Goal: Information Seeking & Learning: Learn about a topic

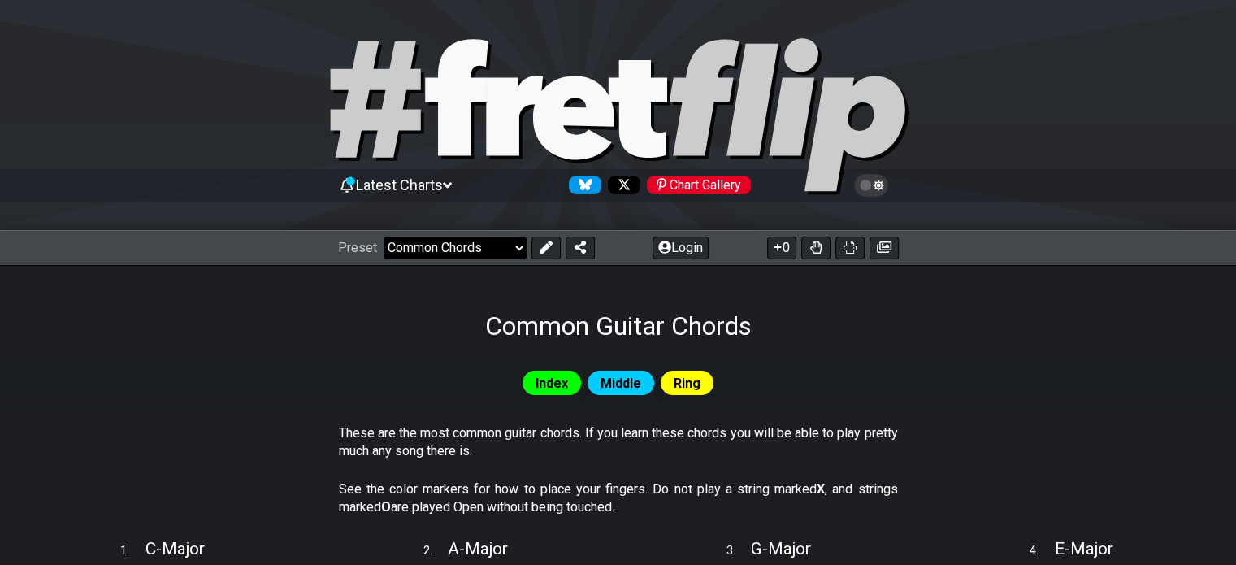
click at [510, 259] on select "Welcome to #fretflip! Initial Preset Custom Preset Minor Pentatonic Major Penta…" at bounding box center [455, 247] width 143 height 23
click at [392, 254] on select "Welcome to #fretflip! Initial Preset Custom Preset Minor Pentatonic Major Penta…" at bounding box center [455, 247] width 143 height 23
select select "/the-caged-system"
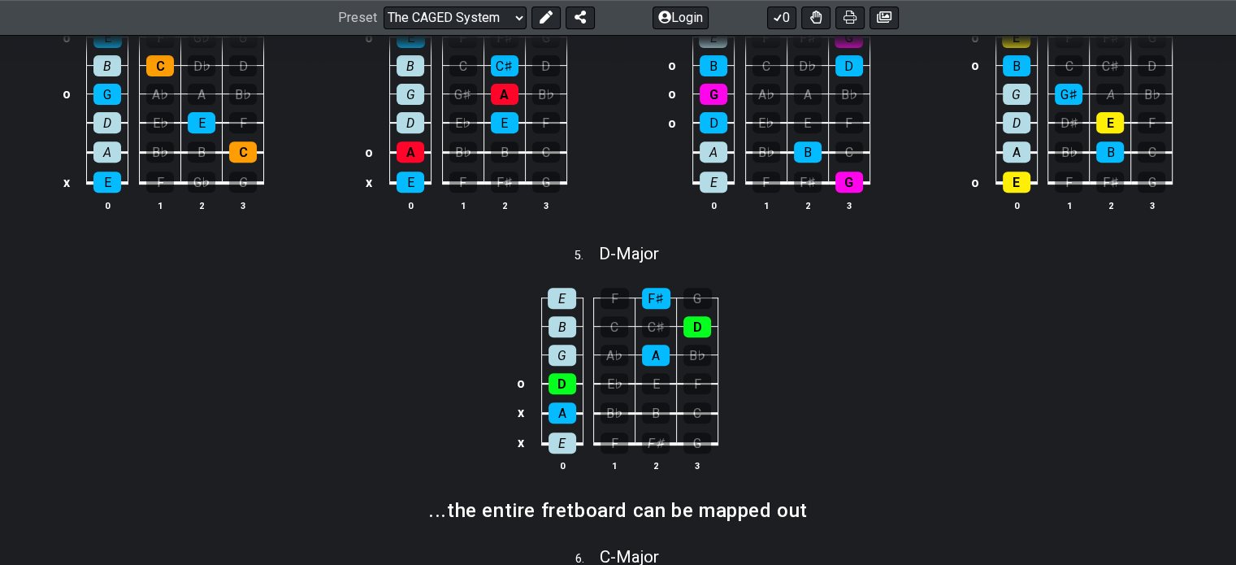
scroll to position [650, 0]
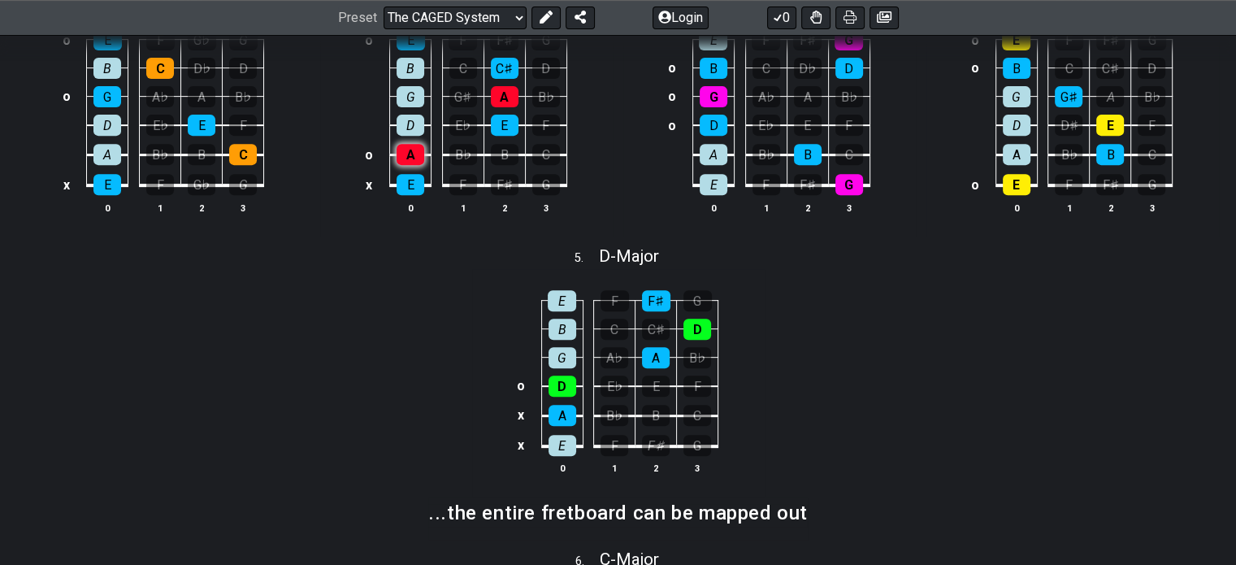
click at [424, 165] on div "A" at bounding box center [411, 154] width 28 height 21
click at [424, 195] on div "E" at bounding box center [411, 184] width 28 height 21
click at [424, 165] on div "A" at bounding box center [411, 154] width 28 height 21
click at [424, 195] on div "E" at bounding box center [411, 184] width 28 height 21
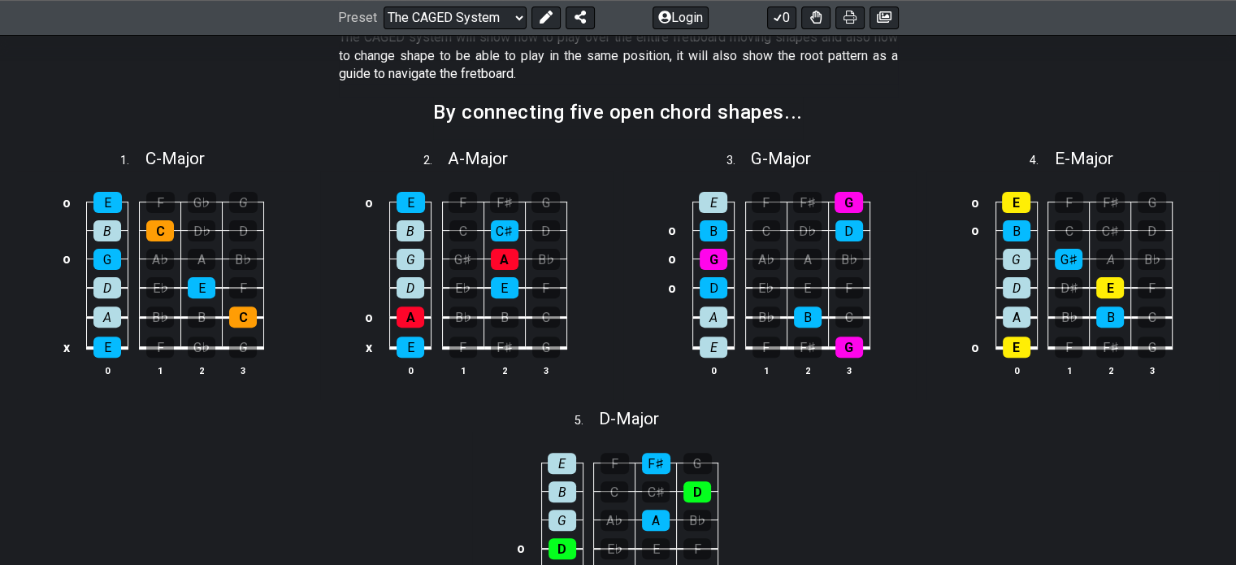
scroll to position [569, 0]
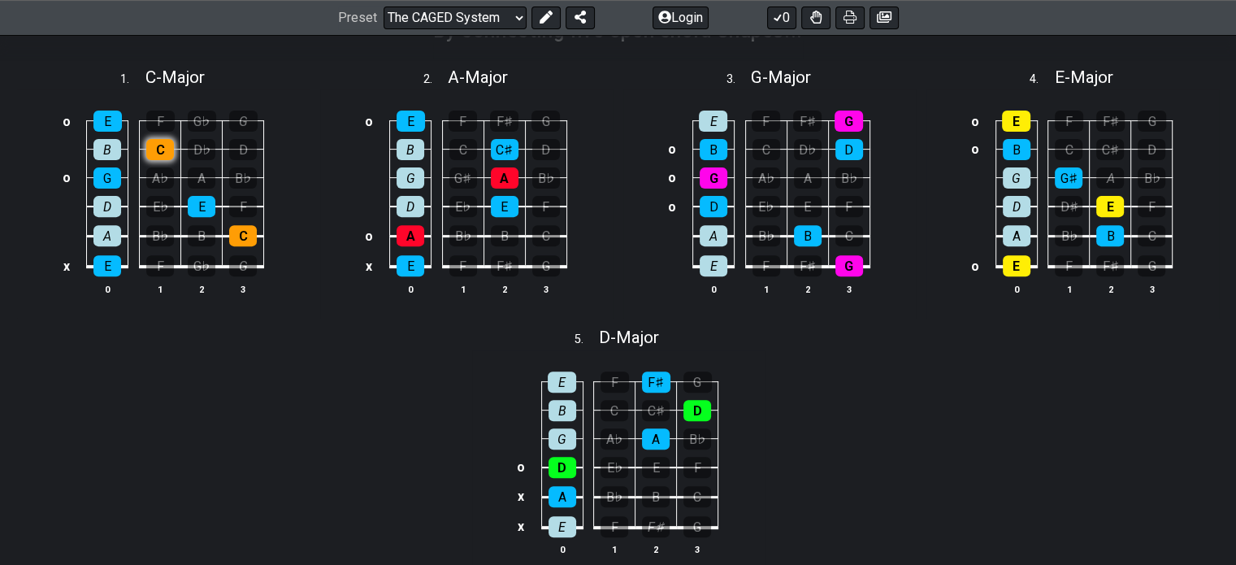
click at [174, 160] on div "C" at bounding box center [160, 149] width 28 height 21
click at [215, 217] on div "E" at bounding box center [202, 206] width 28 height 21
click at [257, 246] on div "C" at bounding box center [243, 235] width 28 height 21
click at [215, 217] on div "E" at bounding box center [202, 206] width 28 height 21
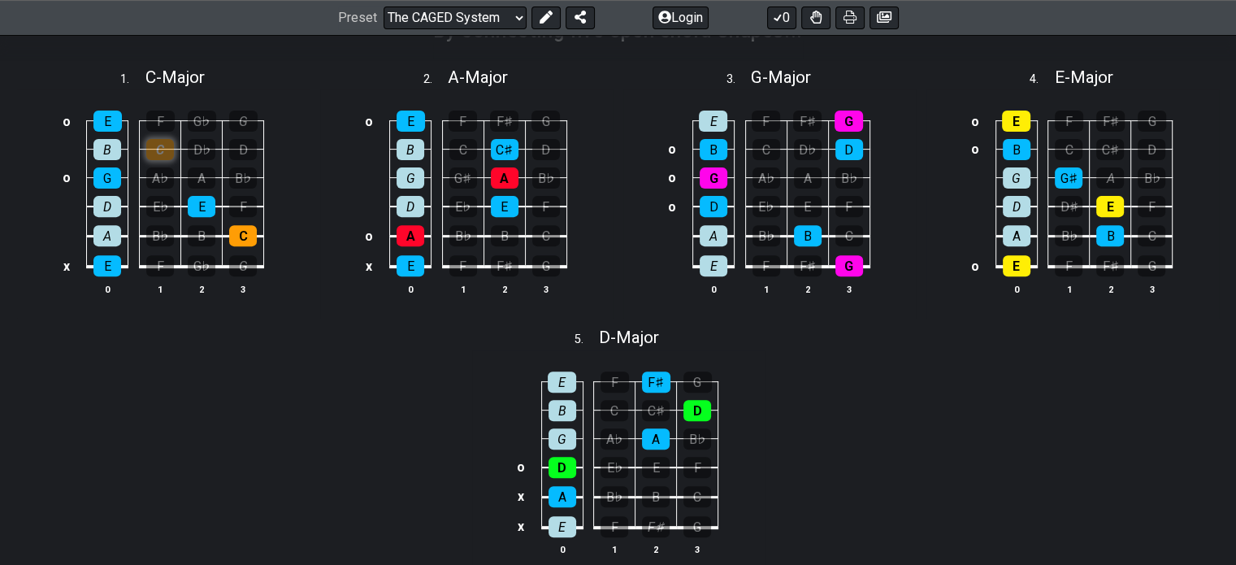
click at [174, 160] on div "C" at bounding box center [160, 149] width 28 height 21
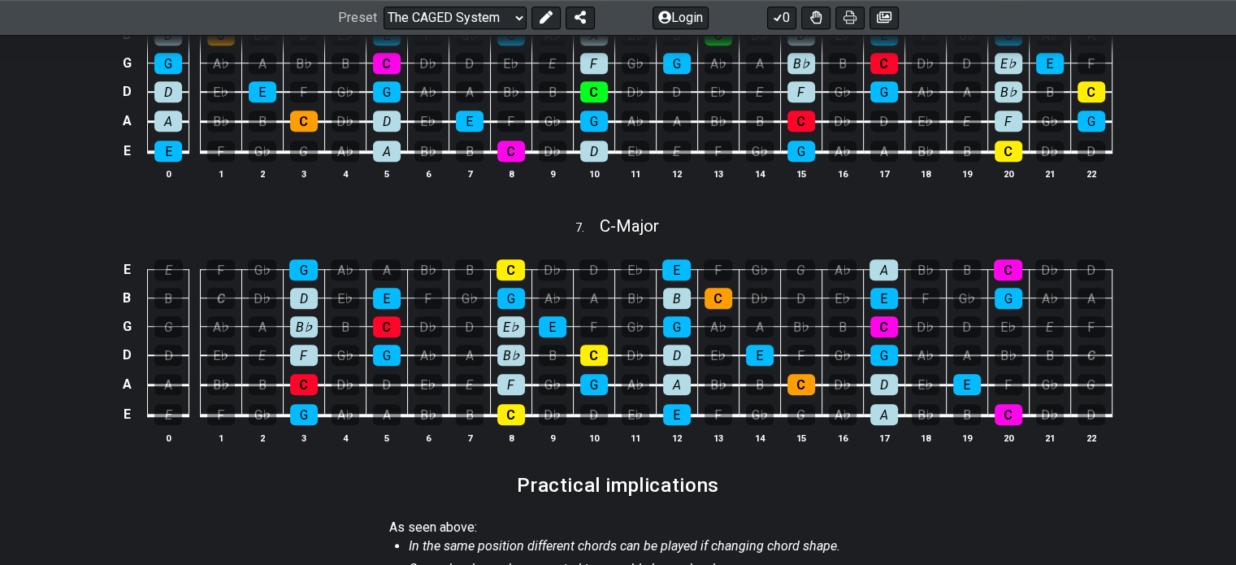
scroll to position [1219, 0]
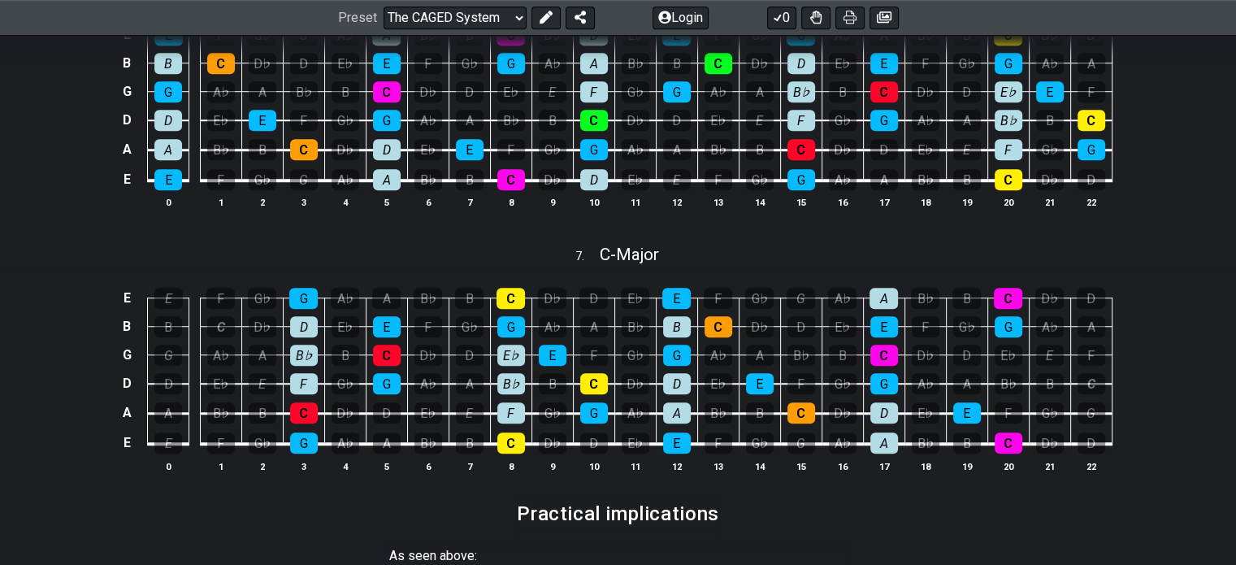
drag, startPoint x: 253, startPoint y: 441, endPoint x: 209, endPoint y: 406, distance: 56.6
click at [223, 197] on tbody "E E F G♭ G A♭ A B♭ B C D♭ D E♭ E F G♭ G A♭ A B♭ B C D♭ D B B C D♭ D E♭ E F G♭ G…" at bounding box center [614, 102] width 995 height 191
click at [241, 120] on td "E" at bounding box center [261, 105] width 41 height 29
click at [249, 131] on div "E" at bounding box center [263, 120] width 28 height 21
click at [207, 74] on div "C" at bounding box center [221, 63] width 28 height 21
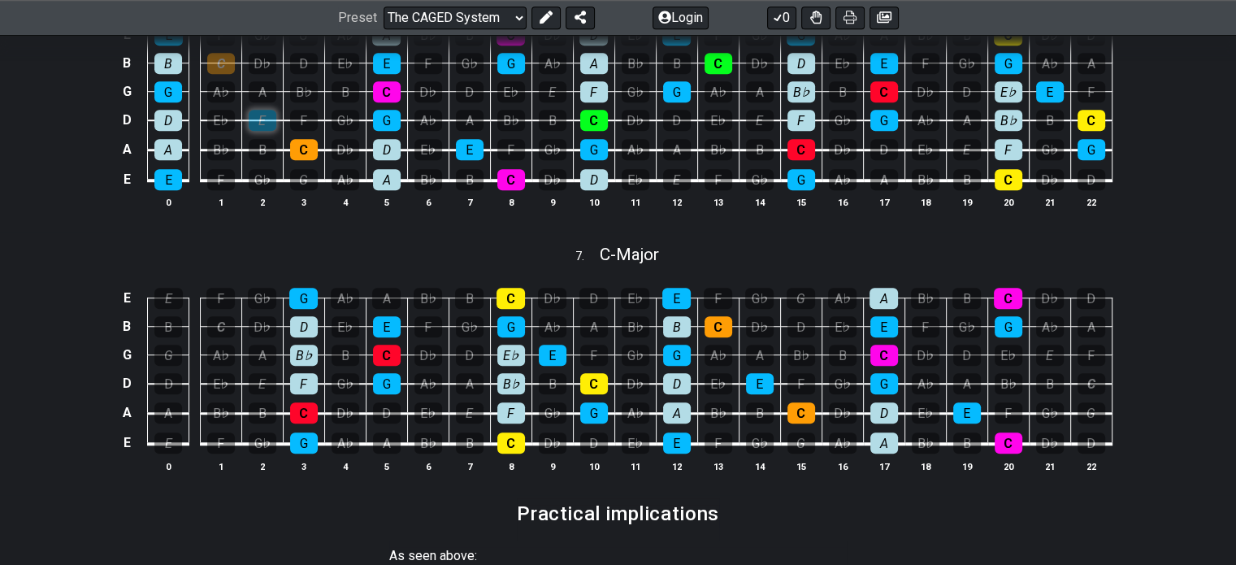
click at [249, 131] on div "E" at bounding box center [263, 120] width 28 height 21
click at [290, 160] on div "C" at bounding box center [304, 149] width 28 height 21
click at [207, 74] on div "C" at bounding box center [221, 63] width 28 height 21
click at [290, 160] on div "C" at bounding box center [304, 149] width 28 height 21
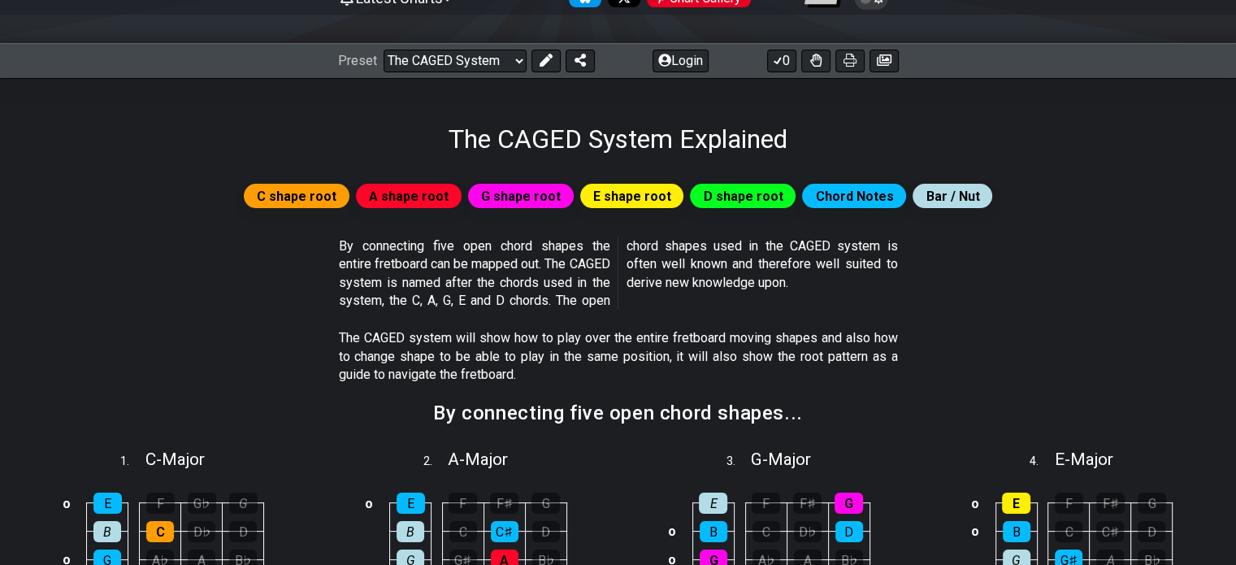
scroll to position [0, 0]
